Goal: Transaction & Acquisition: Obtain resource

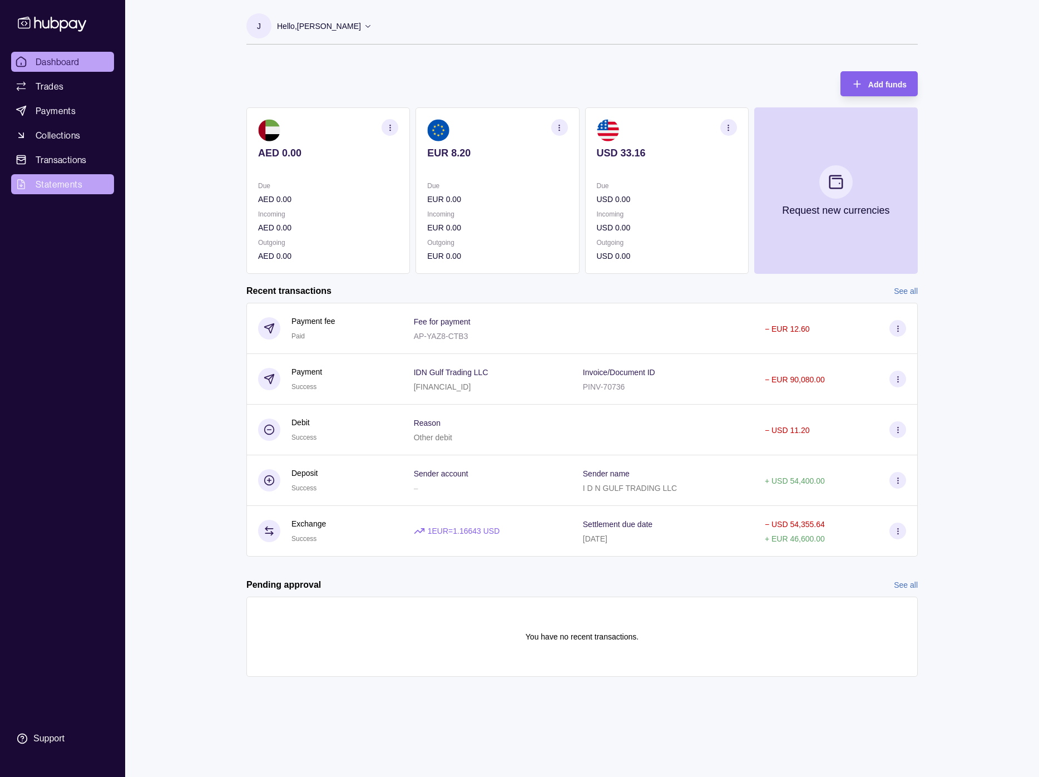
click at [75, 183] on span "Statements" at bounding box center [59, 183] width 47 height 13
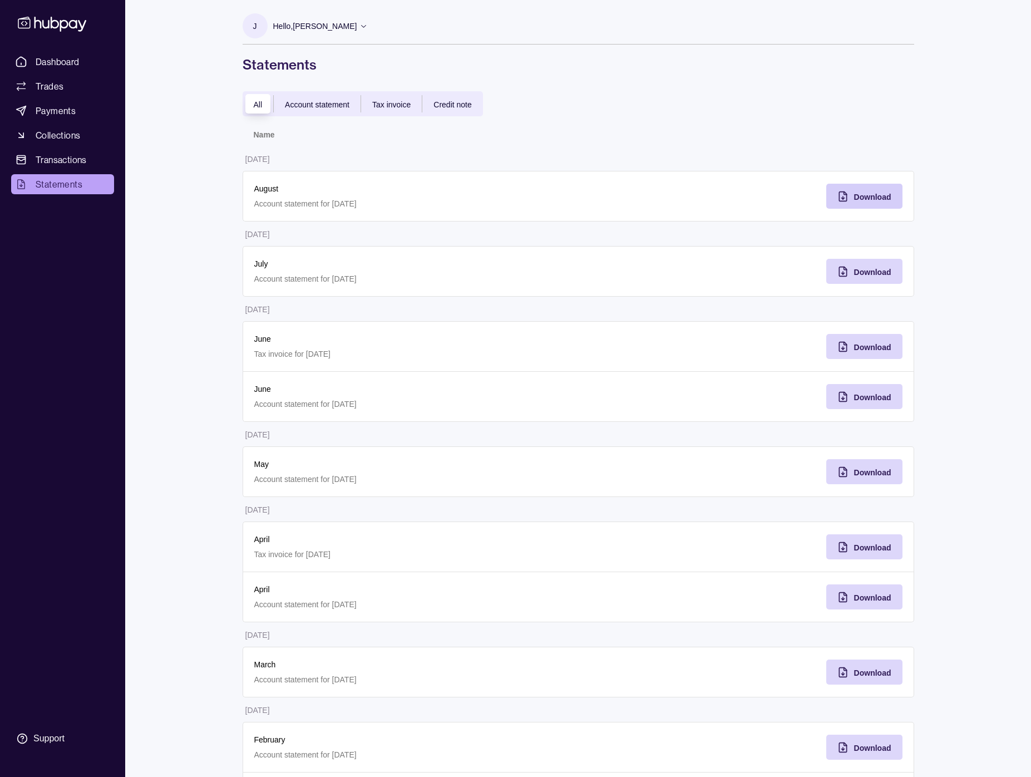
click at [867, 197] on span "Download" at bounding box center [872, 197] width 37 height 9
click at [874, 272] on span "Download" at bounding box center [872, 272] width 37 height 9
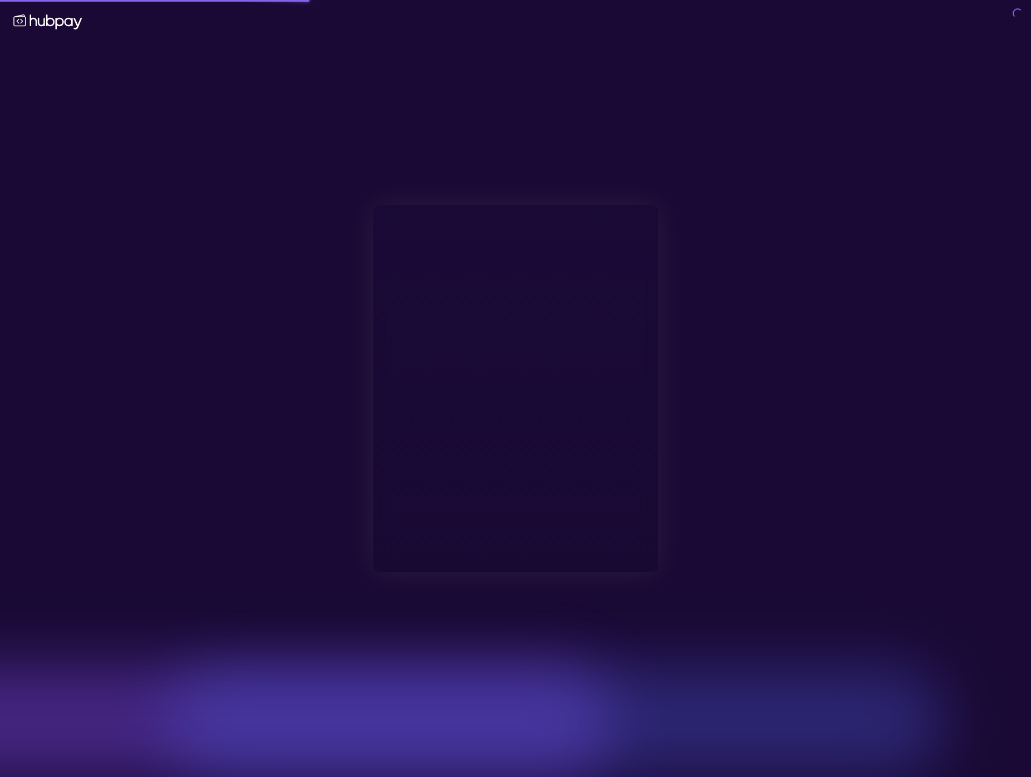
type input "**********"
